Goal: Navigation & Orientation: Find specific page/section

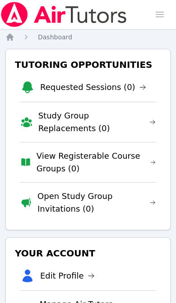
click at [159, 14] on span "button" at bounding box center [160, 15] width 20 height 20
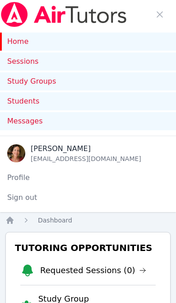
click at [105, 60] on link "Sessions" at bounding box center [88, 61] width 176 height 18
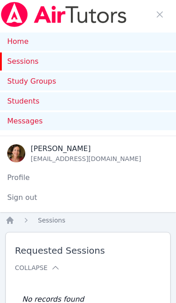
click at [21, 44] on link "Home" at bounding box center [88, 42] width 176 height 18
